Goal: Check status: Check status

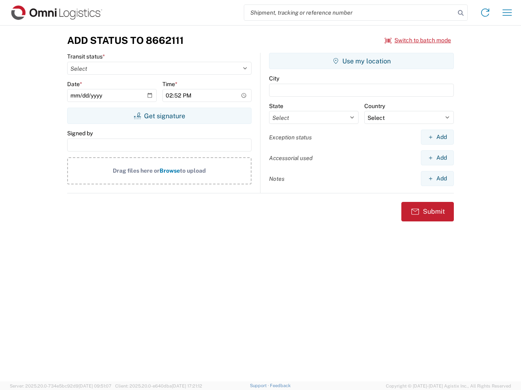
click at [349, 13] on input "search" at bounding box center [349, 12] width 211 height 15
click at [460, 13] on icon at bounding box center [460, 12] width 11 height 11
click at [485, 13] on icon at bounding box center [484, 12] width 13 height 13
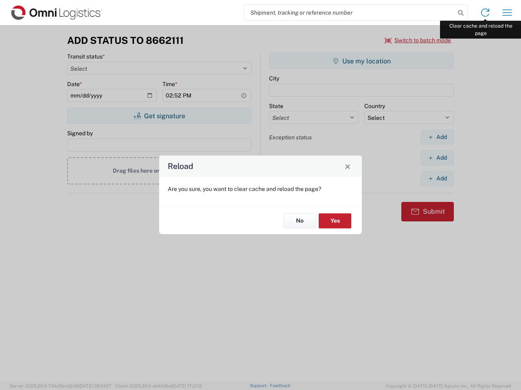
click at [507, 13] on div "Reload Are you sure, you want to clear cache and reload the page? No Yes" at bounding box center [260, 195] width 521 height 390
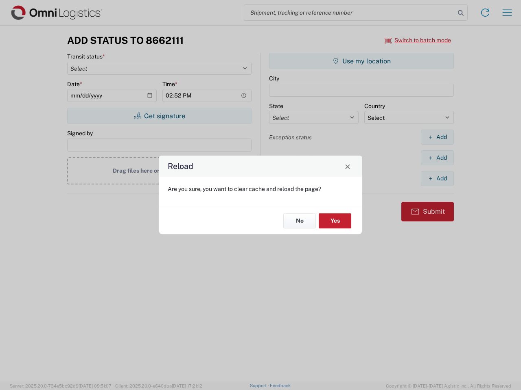
click at [418, 40] on div "Reload Are you sure, you want to clear cache and reload the page? No Yes" at bounding box center [260, 195] width 521 height 390
click at [159, 116] on div "Reload Are you sure, you want to clear cache and reload the page? No Yes" at bounding box center [260, 195] width 521 height 390
click at [361, 61] on div "Reload Are you sure, you want to clear cache and reload the page? No Yes" at bounding box center [260, 195] width 521 height 390
click at [437, 137] on div "Reload Are you sure, you want to clear cache and reload the page? No Yes" at bounding box center [260, 195] width 521 height 390
click at [437, 158] on div "Reload Are you sure, you want to clear cache and reload the page? No Yes" at bounding box center [260, 195] width 521 height 390
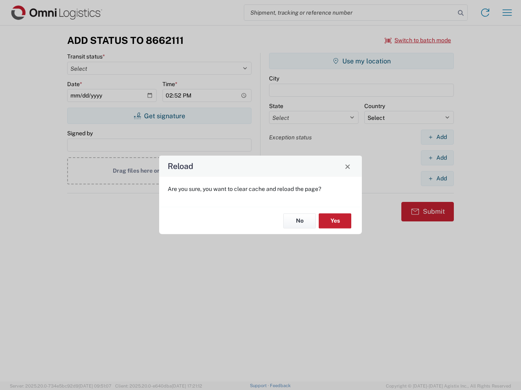
click at [437, 179] on div "Reload Are you sure, you want to clear cache and reload the page? No Yes" at bounding box center [260, 195] width 521 height 390
